Goal: Information Seeking & Learning: Understand process/instructions

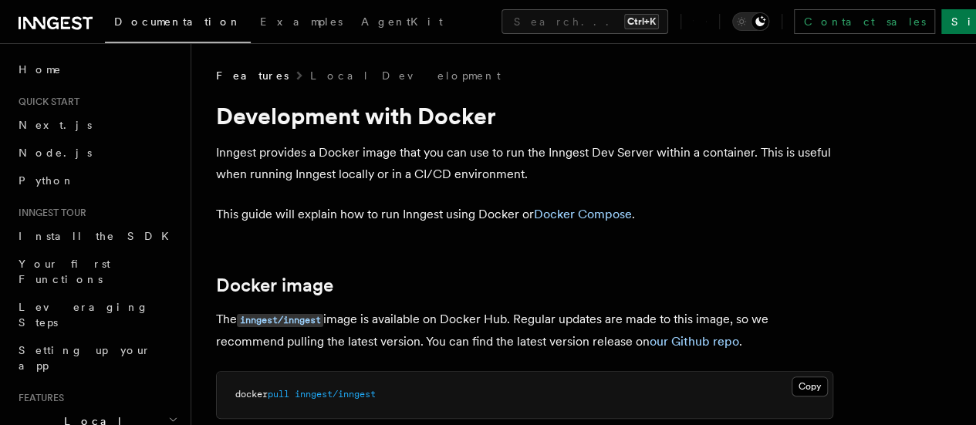
scroll to position [231, 0]
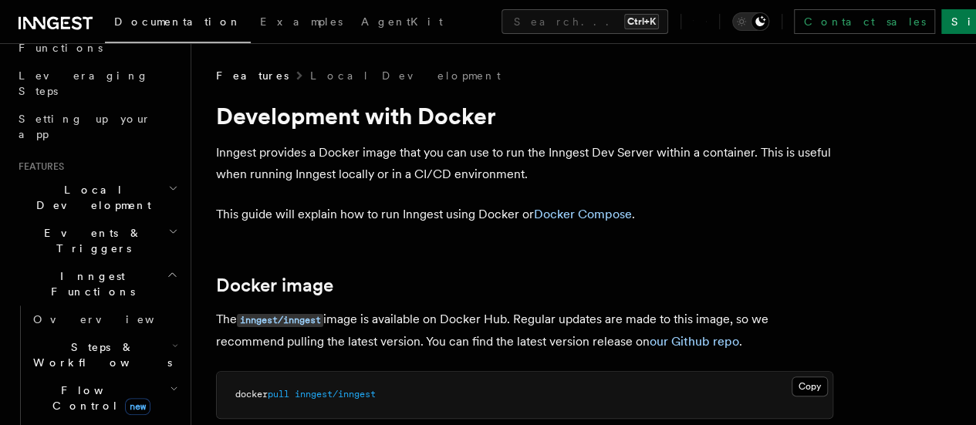
click at [82, 339] on span "Steps & Workflows" at bounding box center [99, 354] width 145 height 31
click at [83, 384] on span "Overview" at bounding box center [127, 390] width 159 height 12
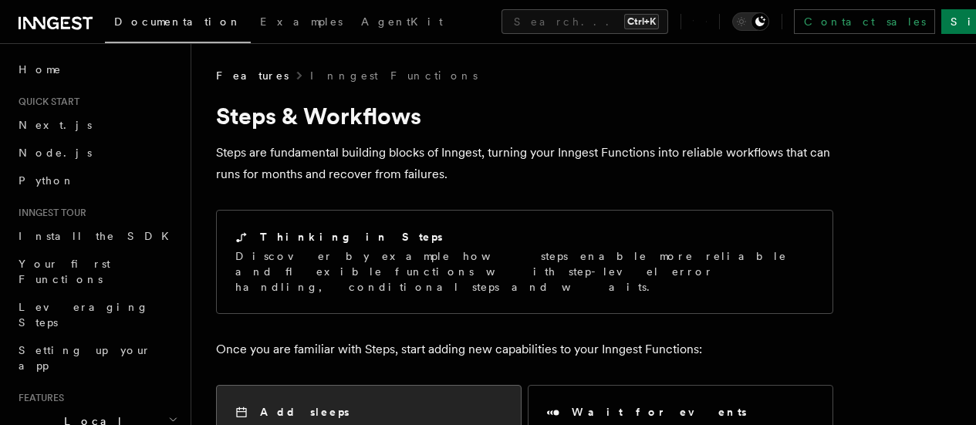
scroll to position [231, 0]
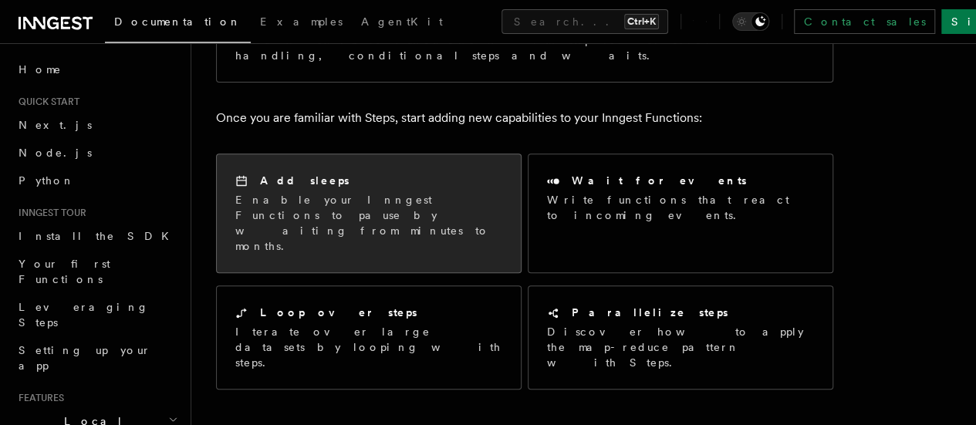
click at [457, 192] on p "Enable your Inngest Functions to pause by waiting from minutes to months." at bounding box center [368, 223] width 267 height 62
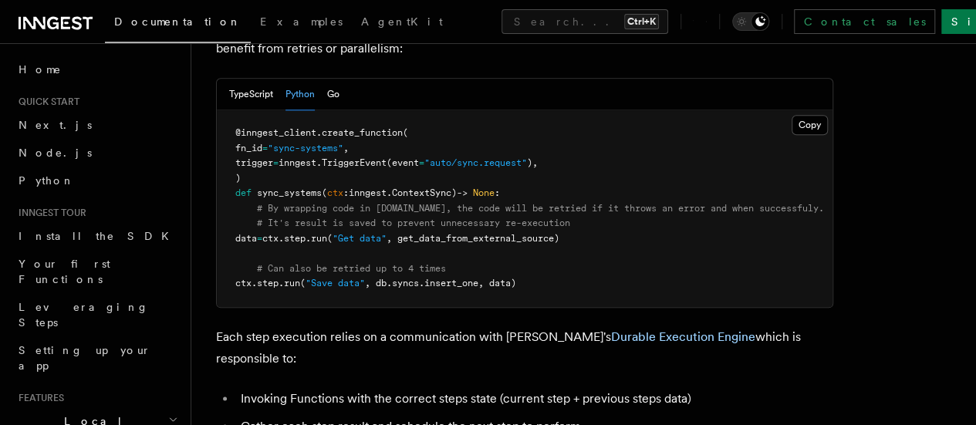
scroll to position [694, 0]
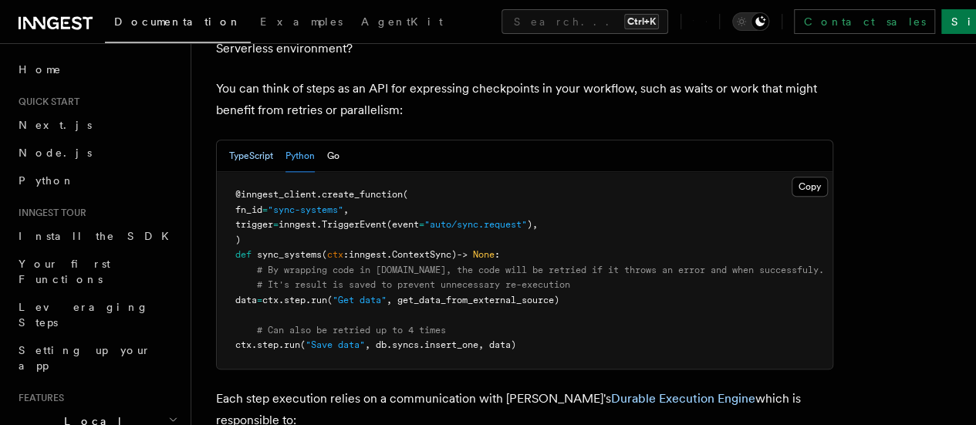
click at [270, 140] on button "TypeScript" at bounding box center [251, 156] width 44 height 32
